Goal: Task Accomplishment & Management: Manage account settings

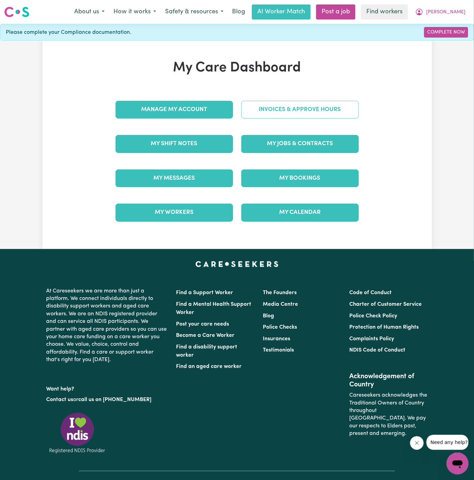
click at [308, 104] on link "Invoices & Approve Hours" at bounding box center [300, 110] width 118 height 18
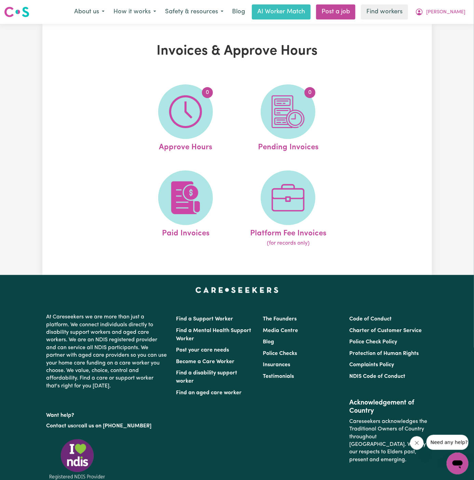
click at [440, 21] on nav "Menu About us How it works Safety & resources Blog AI Worker Match Post a job F…" at bounding box center [237, 12] width 474 height 24
click at [456, 11] on span "[PERSON_NAME]" at bounding box center [445, 13] width 39 height 8
click at [456, 20] on link "My Dashboard" at bounding box center [443, 26] width 54 height 13
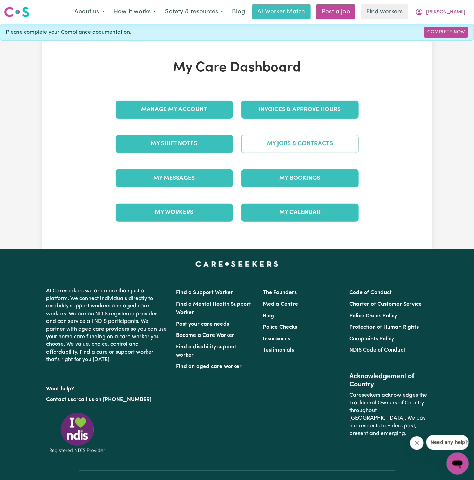
click at [318, 142] on link "My Jobs & Contracts" at bounding box center [300, 144] width 118 height 18
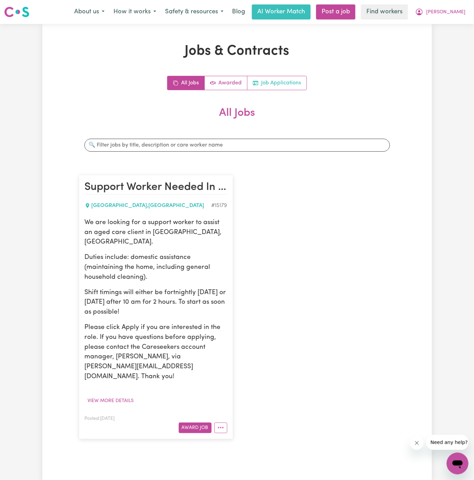
click at [287, 79] on link "Job Applications" at bounding box center [276, 83] width 59 height 14
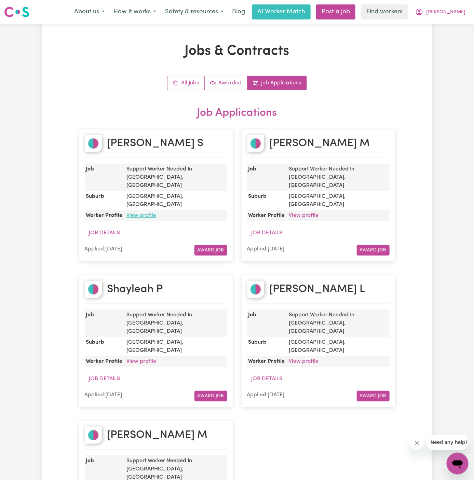
click at [149, 213] on link "View profile" at bounding box center [142, 215] width 30 height 5
click at [137, 359] on link "View profile" at bounding box center [142, 361] width 30 height 5
click at [461, 10] on span "Helen" at bounding box center [445, 13] width 39 height 8
click at [458, 24] on link "My Dashboard" at bounding box center [443, 26] width 54 height 13
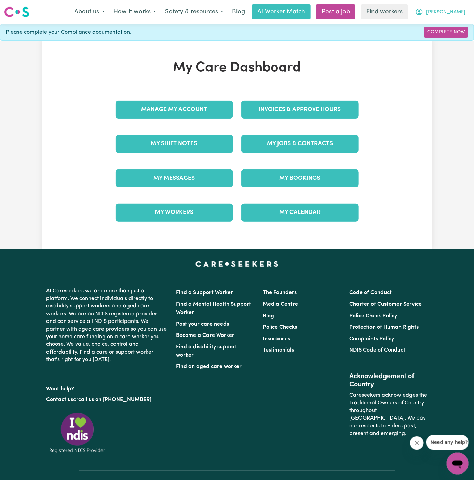
click at [458, 9] on span "Helen" at bounding box center [445, 13] width 39 height 8
click at [453, 37] on link "Logout" at bounding box center [443, 39] width 54 height 13
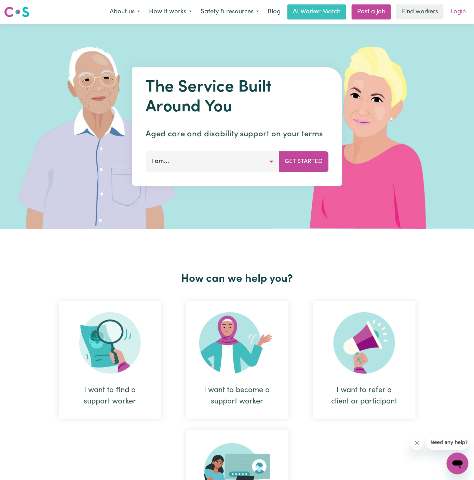
click at [459, 11] on link "Login" at bounding box center [458, 11] width 24 height 15
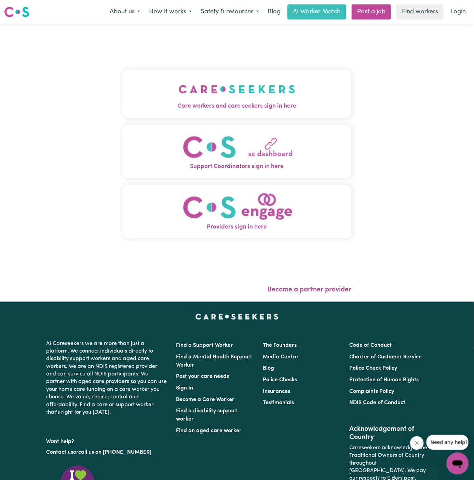
click at [267, 94] on img "Care workers and care seekers sign in here" at bounding box center [237, 89] width 117 height 25
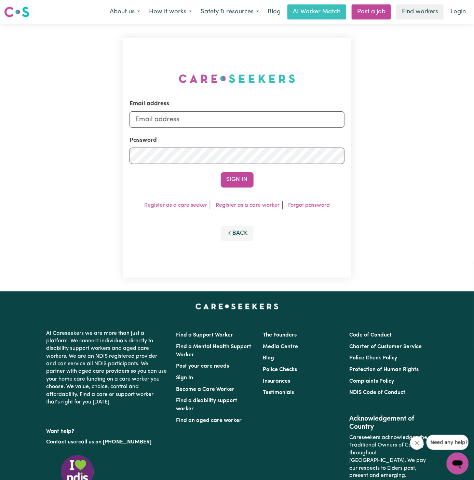
type input "dyan@careseekers.com.au"
click at [371, 10] on link "Post a job" at bounding box center [371, 11] width 39 height 15
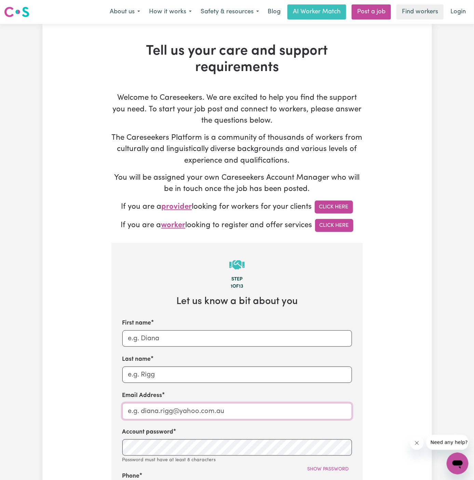
type input "dyan@careseekers.com.au"
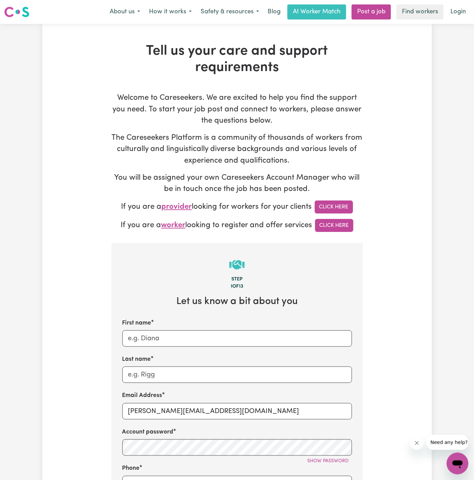
scroll to position [94, 0]
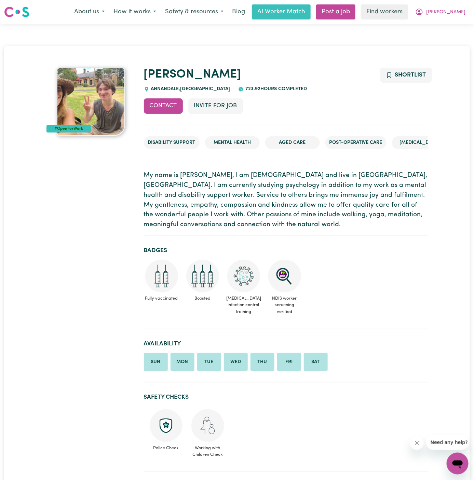
click at [164, 87] on span "ANNANDALE , New South Wales" at bounding box center [189, 88] width 81 height 5
copy span "ANNANDALE"
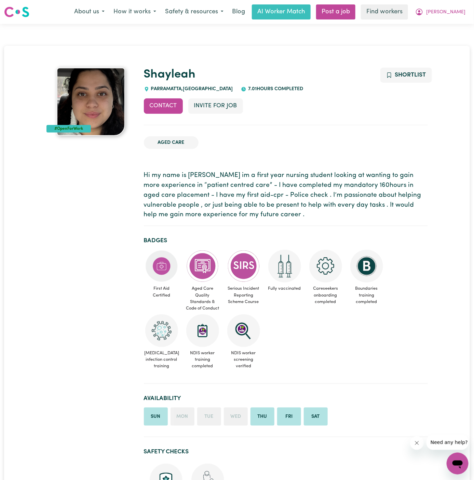
click at [167, 87] on span "PARRAMATTA , New South Wales" at bounding box center [191, 88] width 84 height 5
copy span "PARRAMATTA"
click at [460, 9] on span "[PERSON_NAME]" at bounding box center [445, 13] width 39 height 8
click at [456, 44] on link "Logout" at bounding box center [443, 39] width 54 height 13
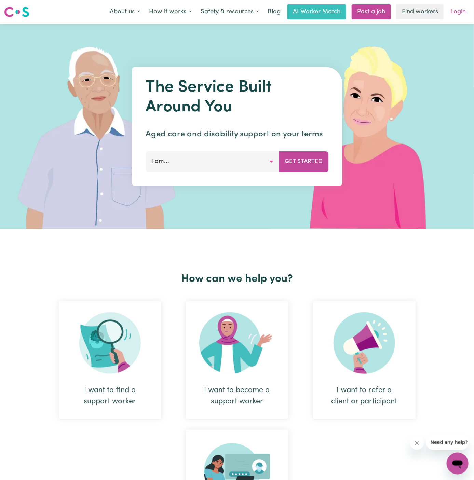
click at [459, 9] on link "Login" at bounding box center [458, 11] width 24 height 15
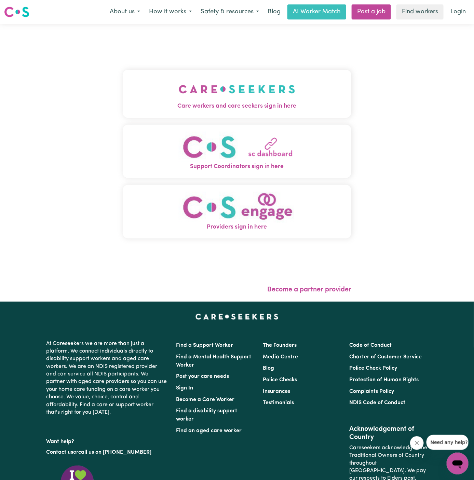
click at [218, 85] on img "Care workers and care seekers sign in here" at bounding box center [237, 89] width 117 height 25
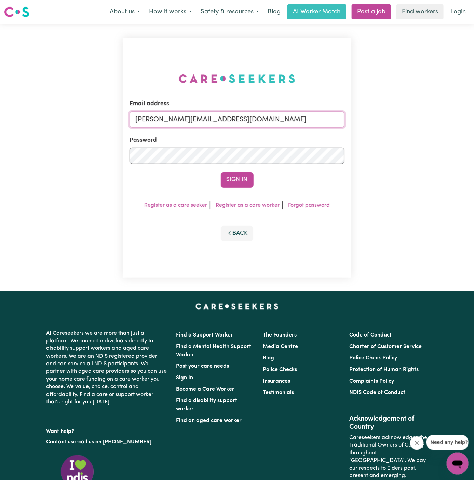
click at [269, 111] on input "dyan@careseekers.com.au" at bounding box center [237, 119] width 215 height 16
click at [269, 115] on input "dyan@careseekers.com.au" at bounding box center [237, 119] width 215 height 16
drag, startPoint x: 169, startPoint y: 119, endPoint x: 460, endPoint y: 139, distance: 291.2
click at [460, 139] on div "Email address superuser~francescolaYS@careseekers.com.au Password Sign In Regis…" at bounding box center [237, 158] width 474 height 268
type input "superuser~VartouhieGharibianRosieYS@careseekers.com.au"
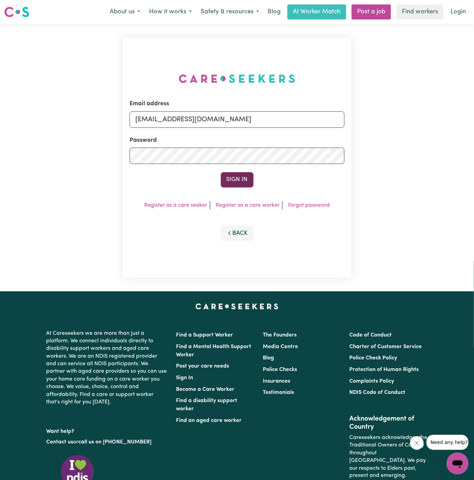
click at [245, 177] on button "Sign In" at bounding box center [237, 179] width 33 height 15
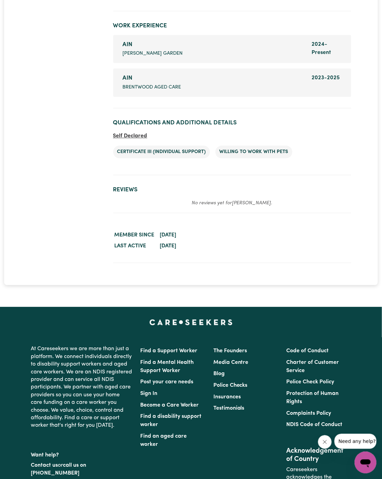
scroll to position [1214, 0]
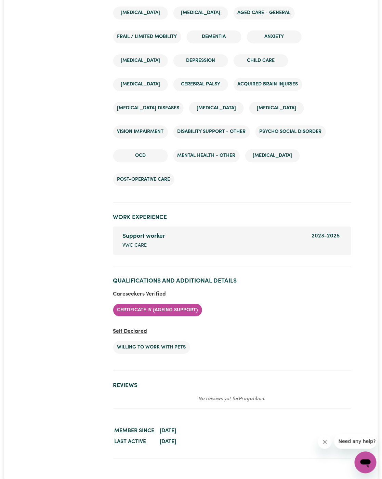
scroll to position [1359, 0]
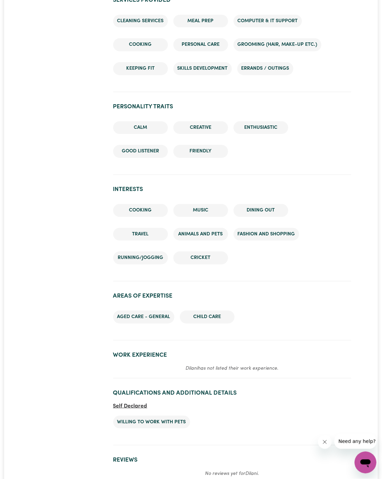
scroll to position [815, 0]
